Goal: Find specific page/section: Find specific page/section

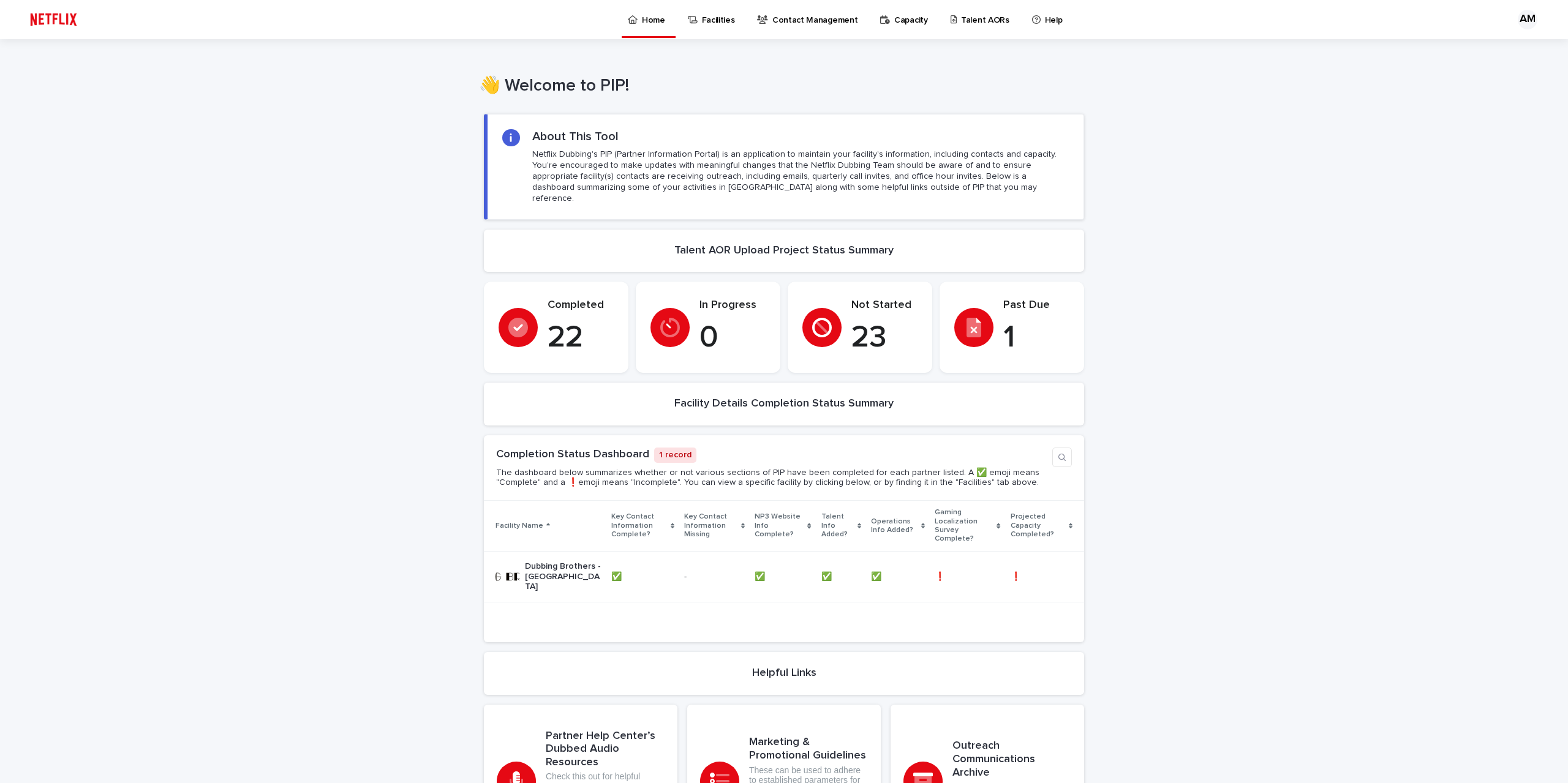
click at [975, 18] on p "Talent AORs" at bounding box center [985, 13] width 48 height 26
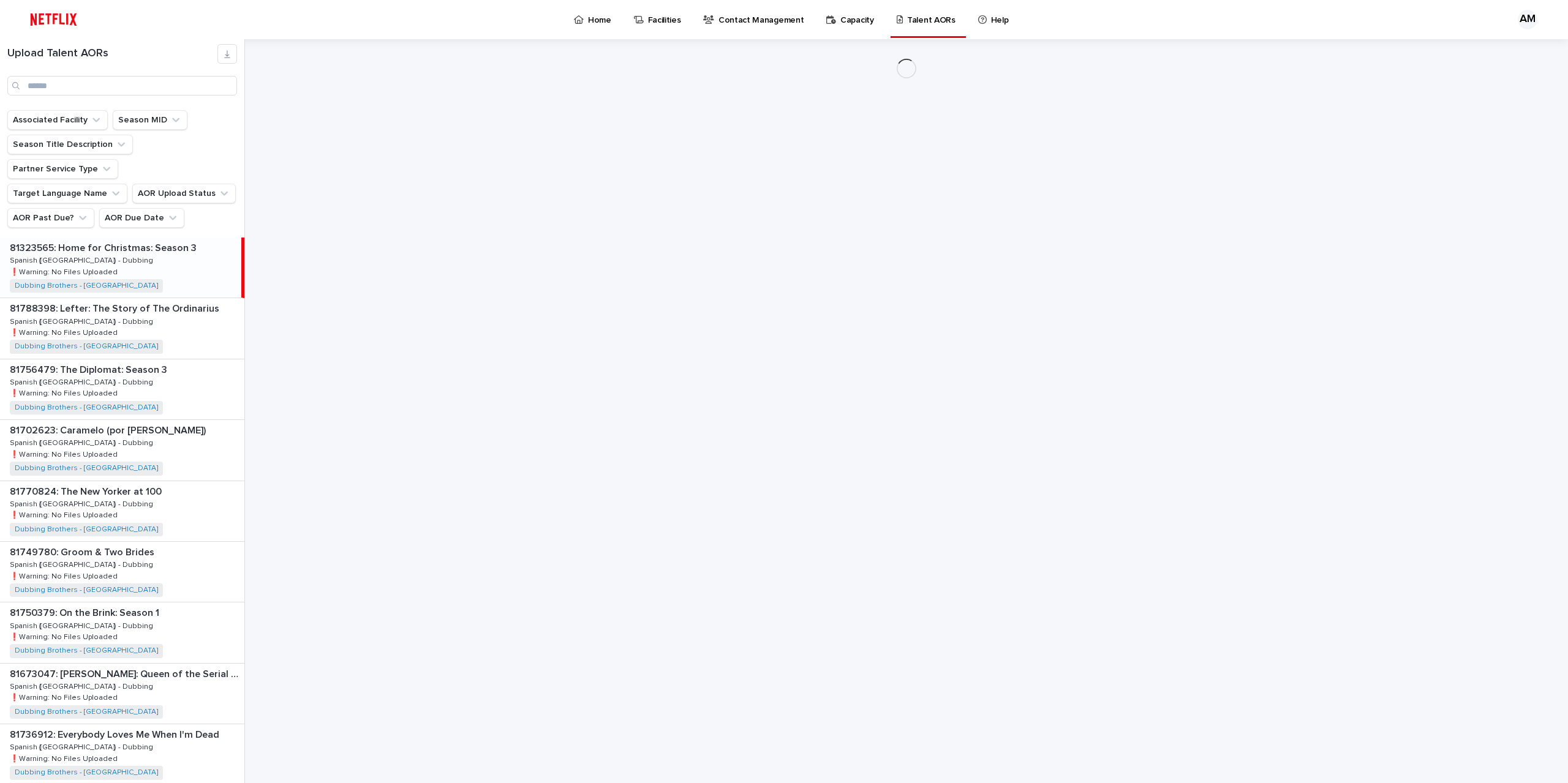
click at [592, 27] on link "Home" at bounding box center [594, 19] width 44 height 38
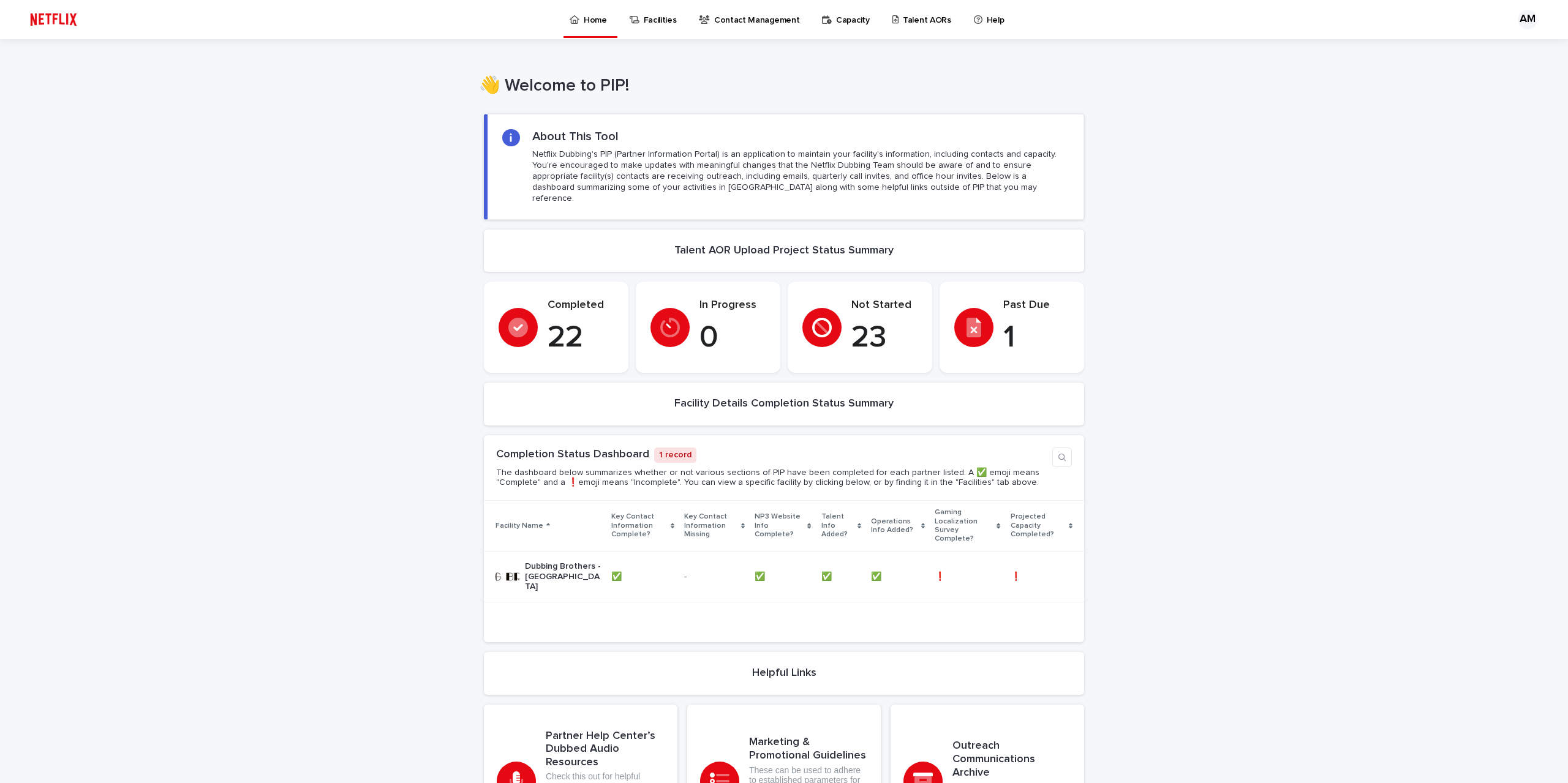
click at [907, 22] on p "Talent AORs" at bounding box center [927, 13] width 48 height 26
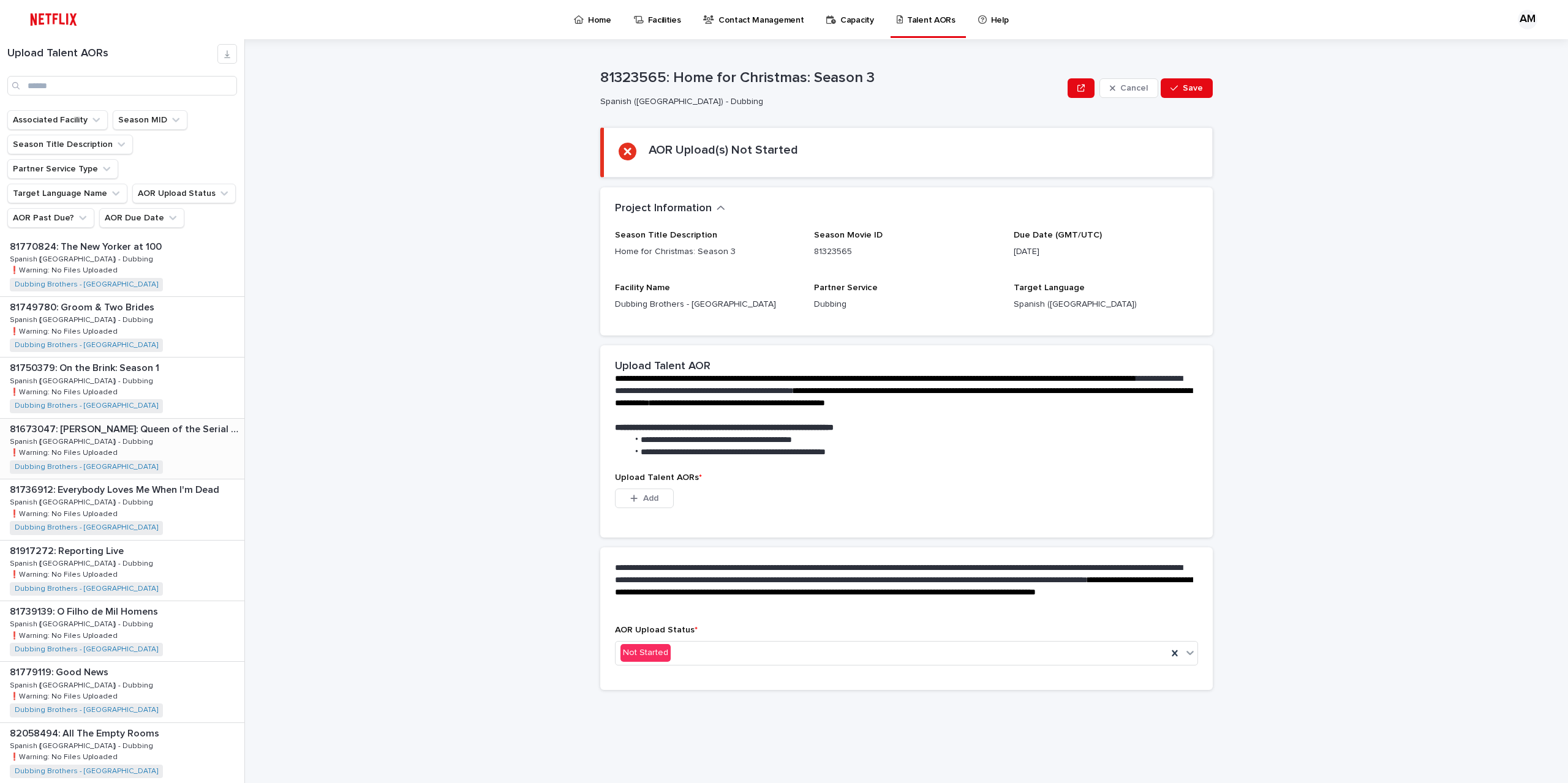
scroll to position [306, 0]
click at [125, 358] on div "81673047: [PERSON_NAME]: Queen of the Serial Killers 81673047: [PERSON_NAME]: Q…" at bounding box center [122, 388] width 244 height 60
click at [176, 361] on div "81673047: [PERSON_NAME]: Queen of the Serial Killers 81673047: [PERSON_NAME]: Q…" at bounding box center [121, 388] width 241 height 60
click at [146, 429] on div "81736912: Everybody Loves Me When I'm Dead 81736912: Everybody Loves Me When I'…" at bounding box center [122, 448] width 244 height 60
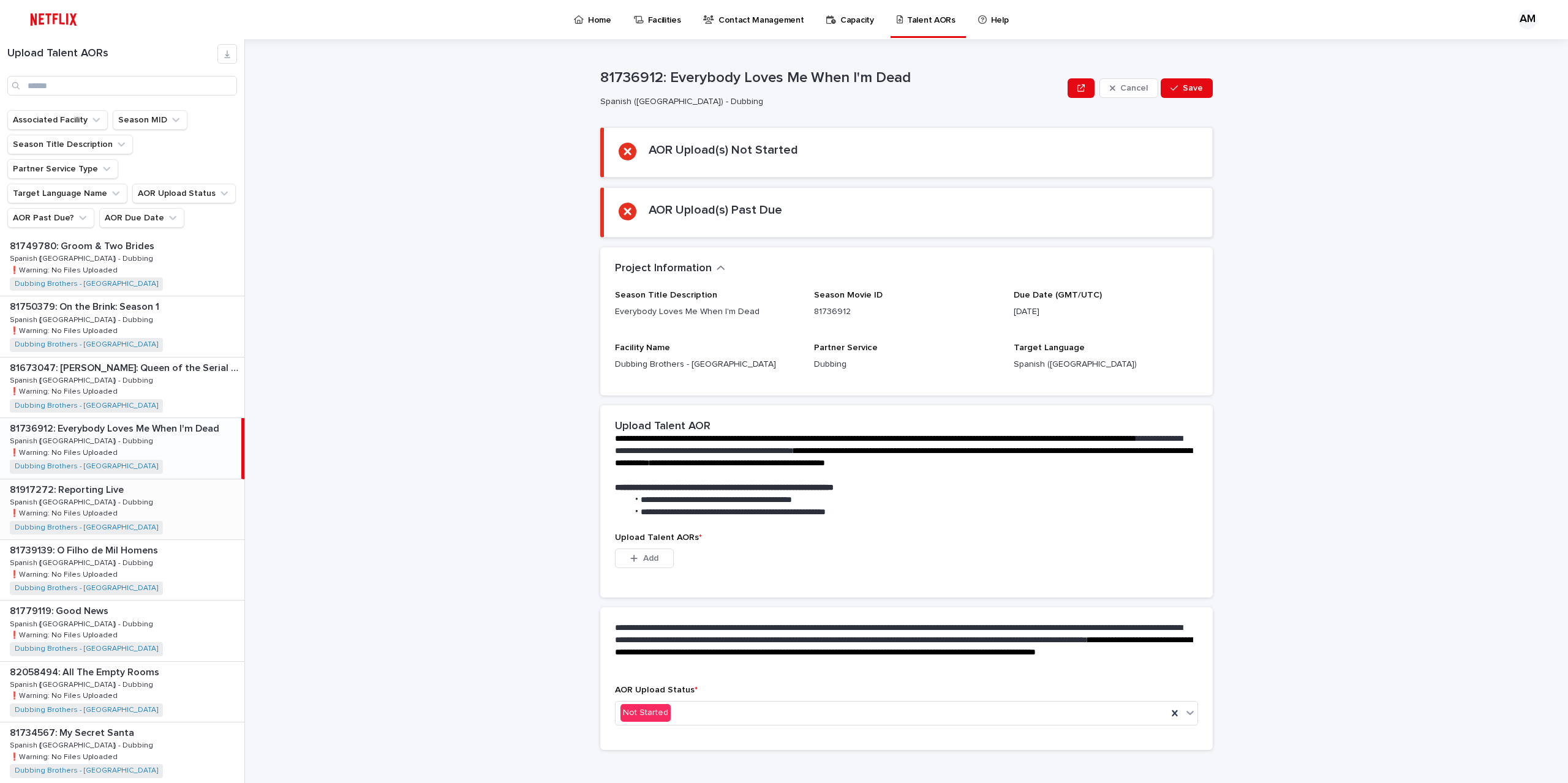
click at [156, 489] on div "81917272: Reporting Live 81917272: Reporting Live Spanish ([GEOGRAPHIC_DATA]) -…" at bounding box center [122, 509] width 244 height 60
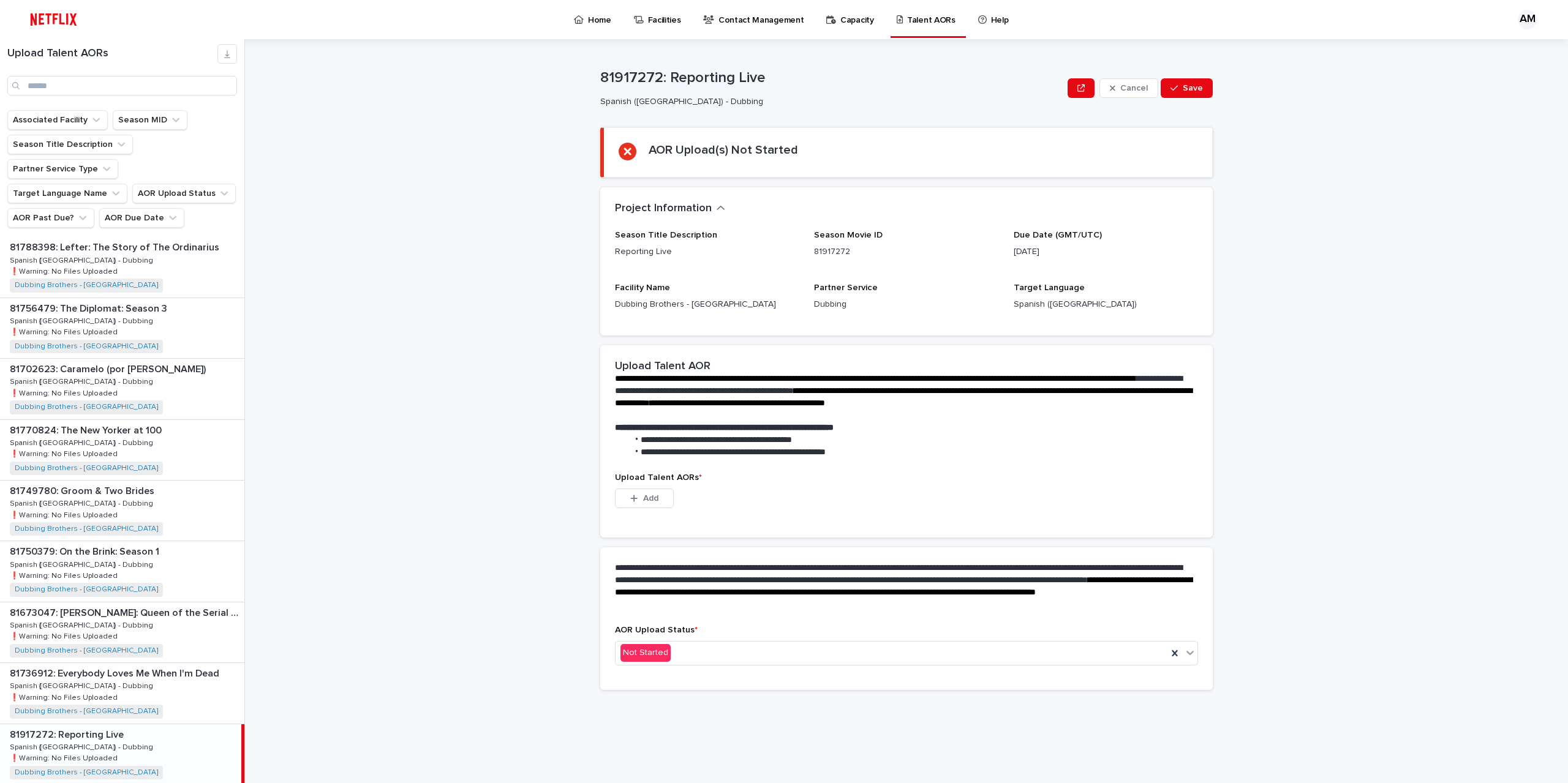
scroll to position [122, 0]
click at [223, 48] on button "button" at bounding box center [227, 54] width 20 height 20
